Goal: Information Seeking & Learning: Check status

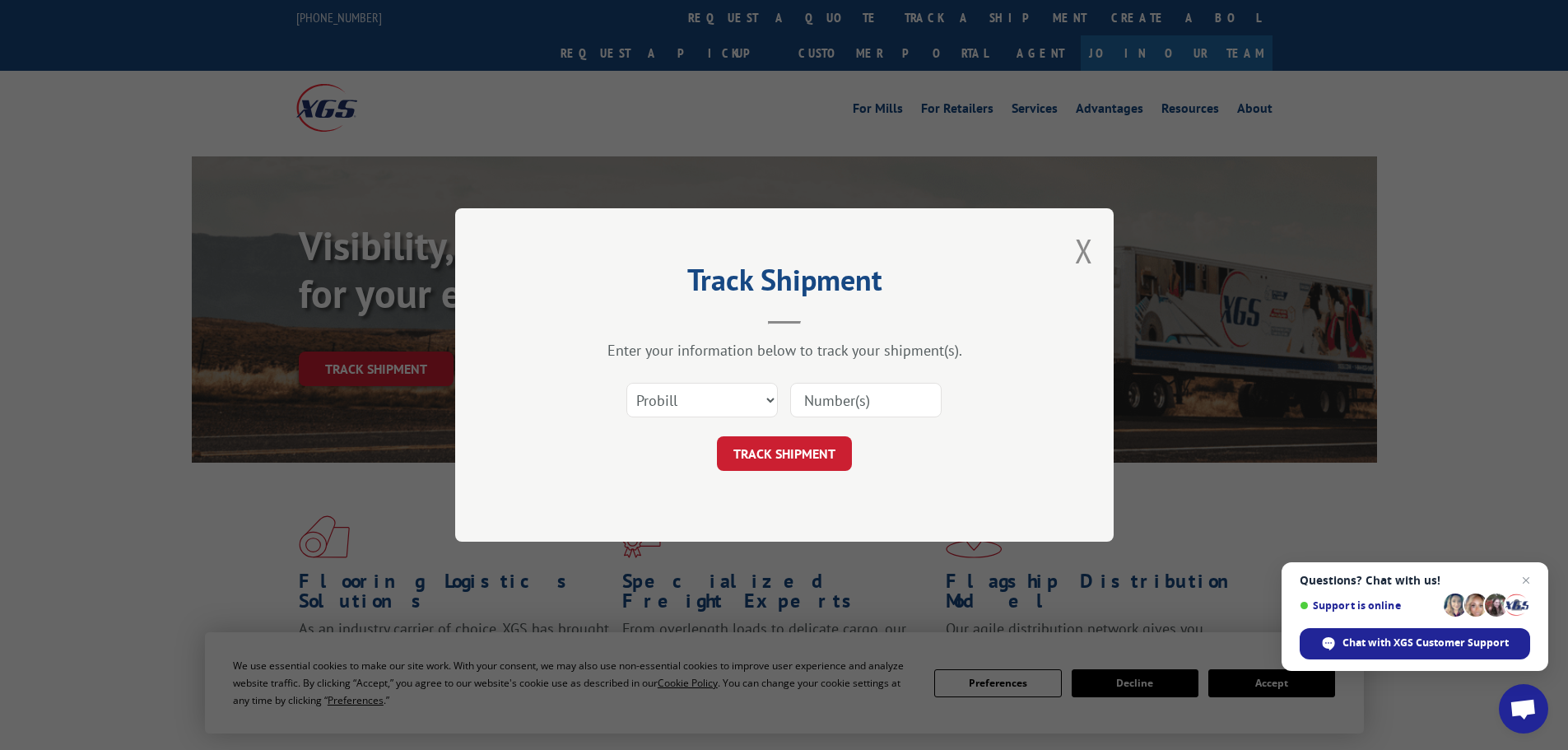
click at [690, 409] on select "Select category... Probill BOL PO" at bounding box center [702, 400] width 151 height 34
select select "bol"
click at [627, 383] on select "Select category... Probill BOL PO" at bounding box center [702, 400] width 151 height 34
click at [837, 398] on input at bounding box center [866, 400] width 151 height 34
paste input "7015797"
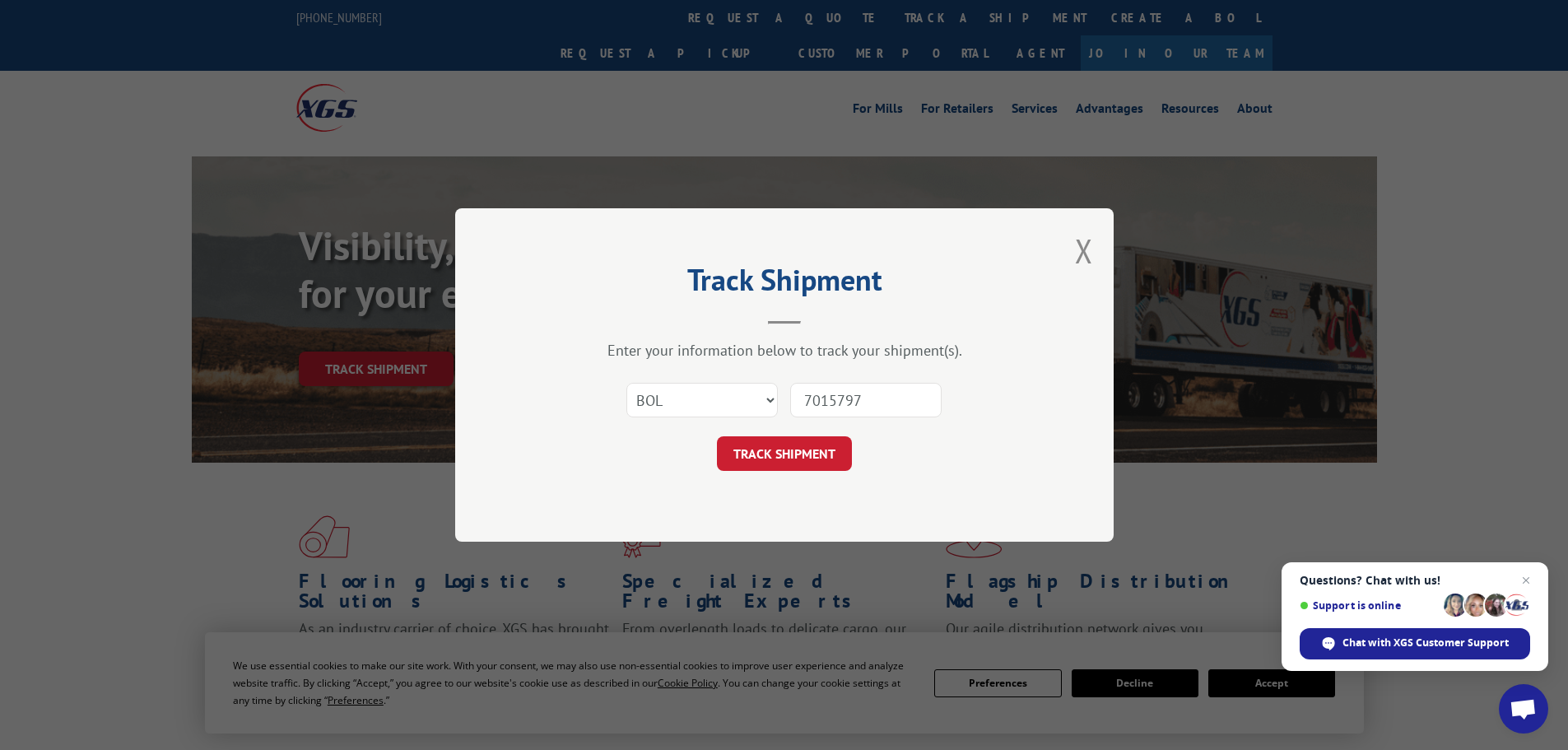
drag, startPoint x: 840, startPoint y: 399, endPoint x: 712, endPoint y: 408, distance: 128.3
click at [712, 408] on div "Select category... Probill BOL PO 7015797" at bounding box center [784, 400] width 494 height 54
type input "7015797"
click at [753, 441] on button "TRACK SHIPMENT" at bounding box center [784, 453] width 135 height 34
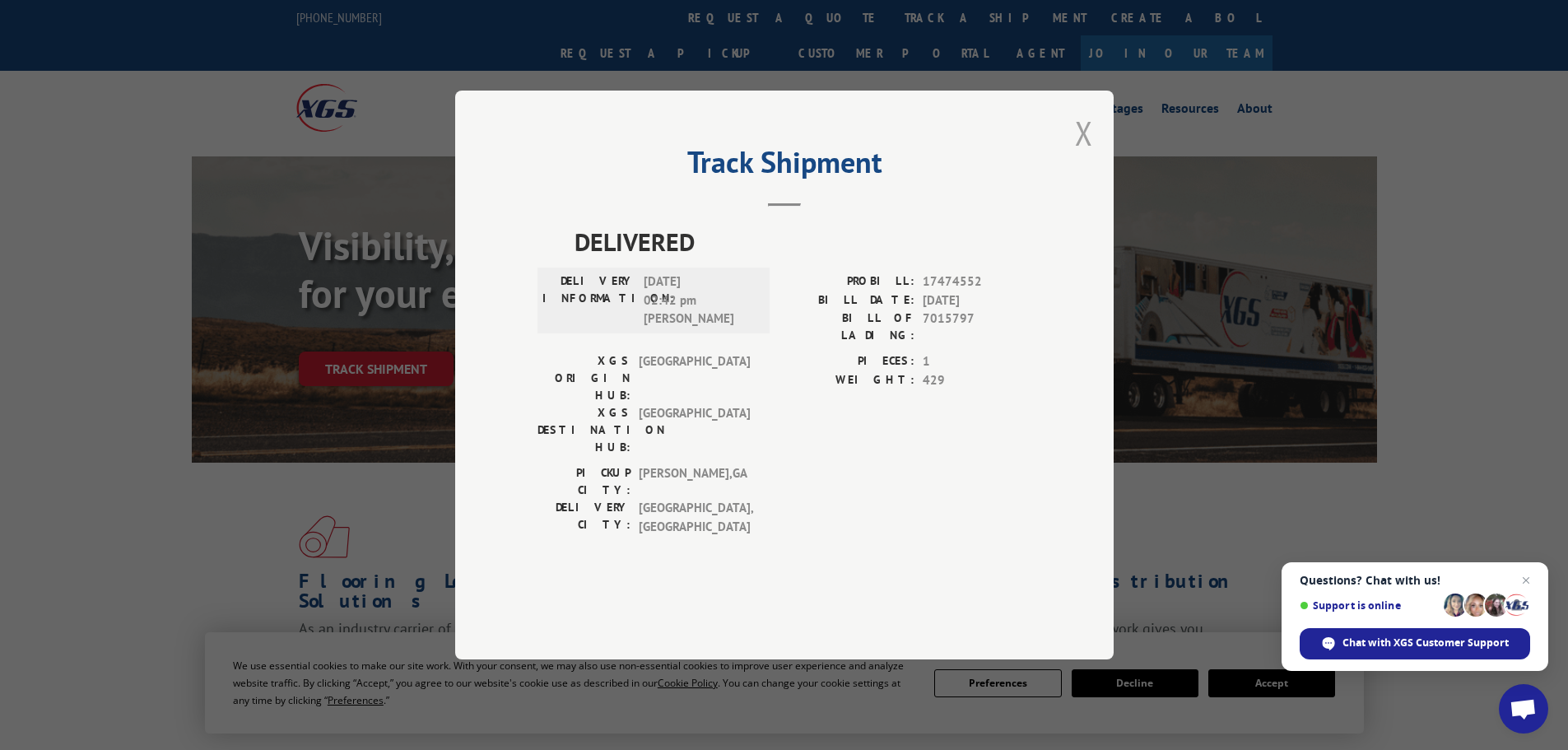
click at [1083, 155] on button "Close modal" at bounding box center [1084, 133] width 18 height 43
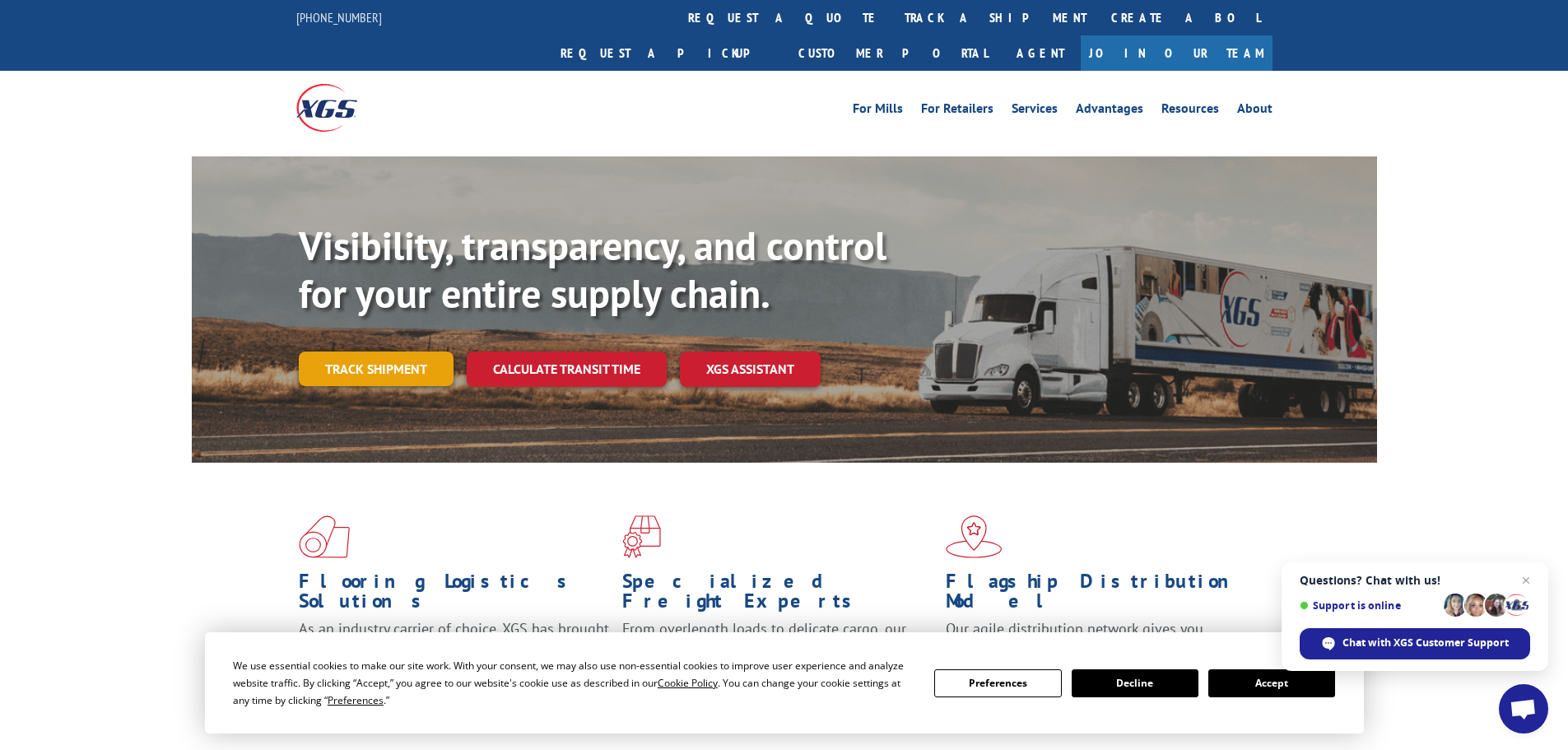
click at [407, 352] on link "Track shipment" at bounding box center [376, 369] width 155 height 34
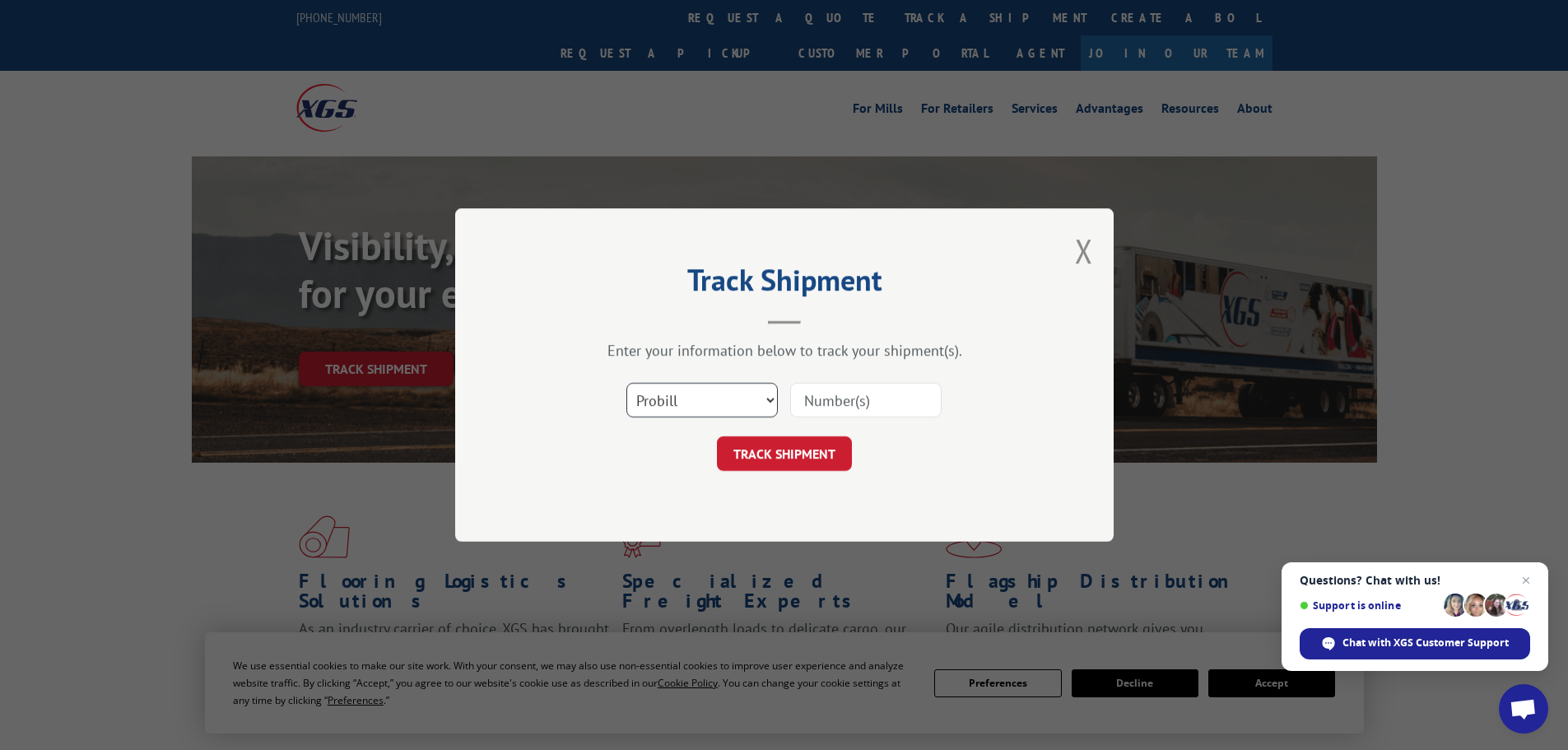
drag, startPoint x: 713, startPoint y: 401, endPoint x: 702, endPoint y: 414, distance: 17.0
click at [713, 403] on select "Select category... Probill BOL PO" at bounding box center [702, 400] width 151 height 34
select select "bol"
click at [627, 383] on select "Select category... Probill BOL PO" at bounding box center [702, 400] width 151 height 34
paste input "7035150"
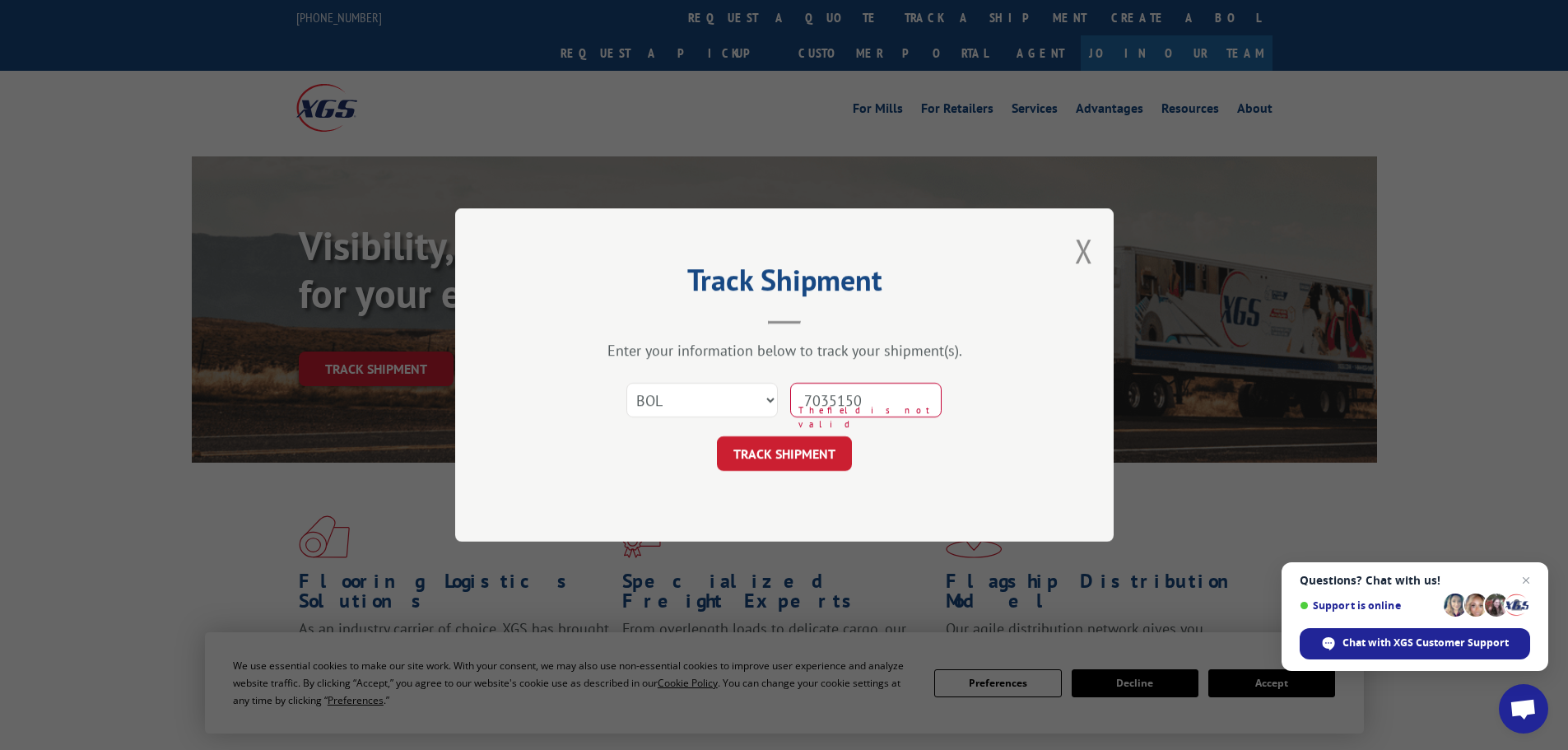
click at [840, 402] on input "7035150" at bounding box center [866, 400] width 151 height 34
type input "7035150"
click at [820, 449] on button "TRACK SHIPMENT" at bounding box center [784, 453] width 135 height 34
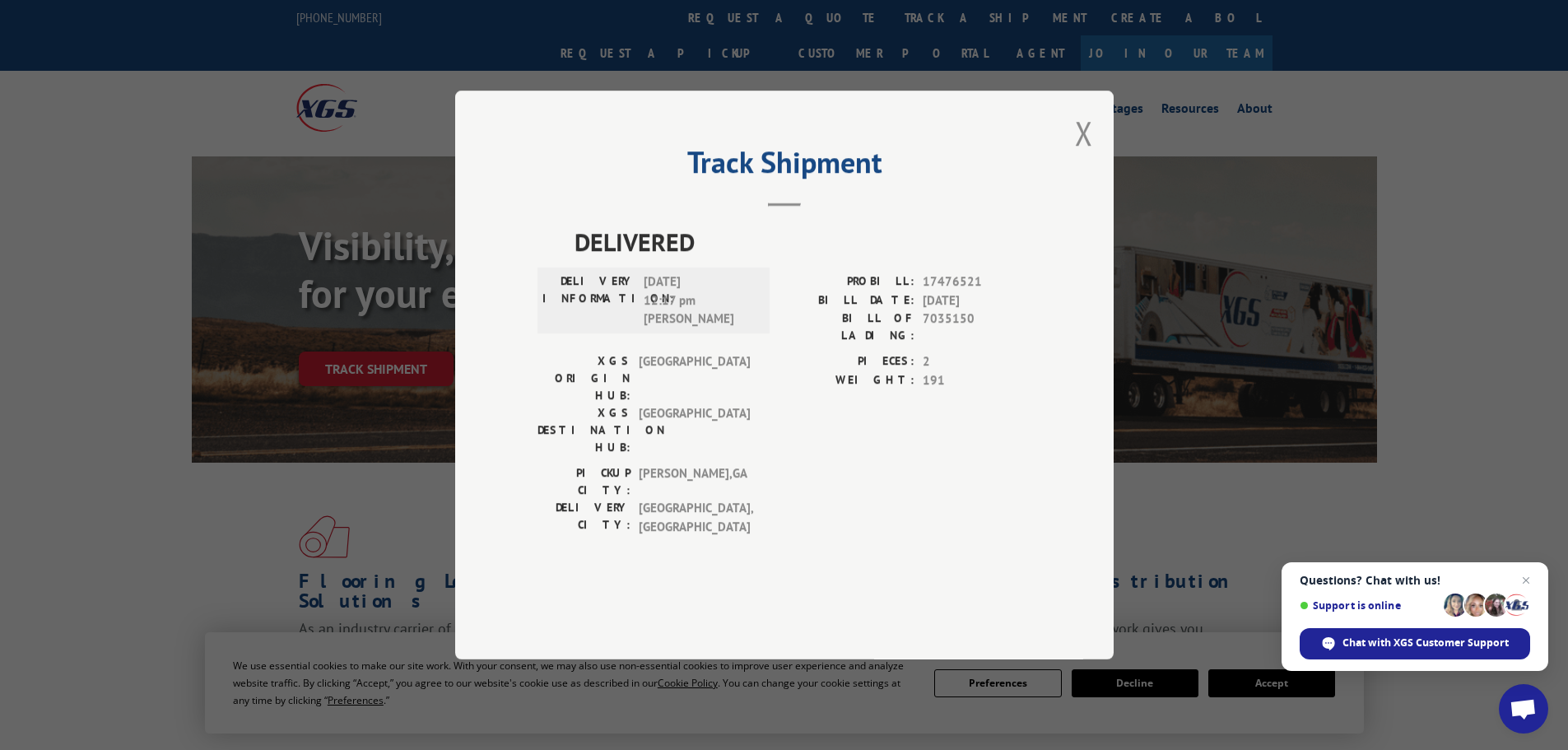
click at [696, 328] on span "[DATE] 12:17 pm [PERSON_NAME]" at bounding box center [699, 300] width 111 height 56
click at [1085, 155] on button "Close modal" at bounding box center [1084, 133] width 18 height 43
